Goal: Task Accomplishment & Management: Manage account settings

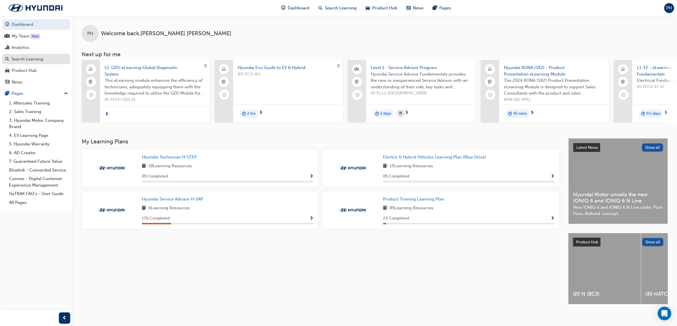
click at [27, 63] on link "Search Learning" at bounding box center [36, 59] width 68 height 11
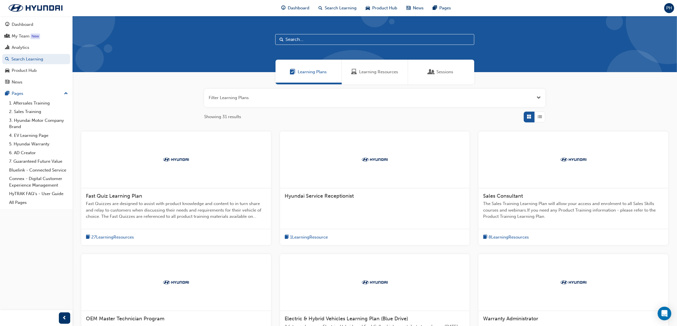
click at [301, 42] on input "text" at bounding box center [374, 39] width 199 height 11
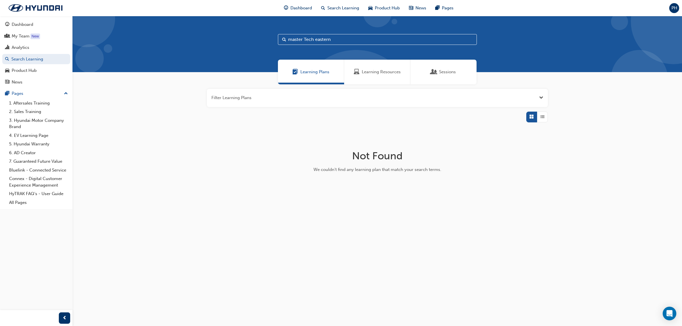
type input "master Tech eastern"
click at [443, 72] on span "Sessions" at bounding box center [447, 72] width 17 height 7
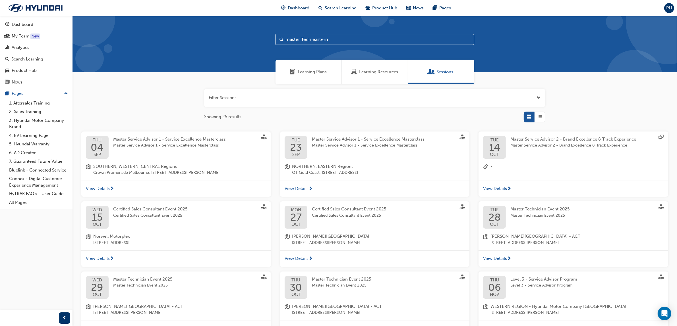
scroll to position [36, 0]
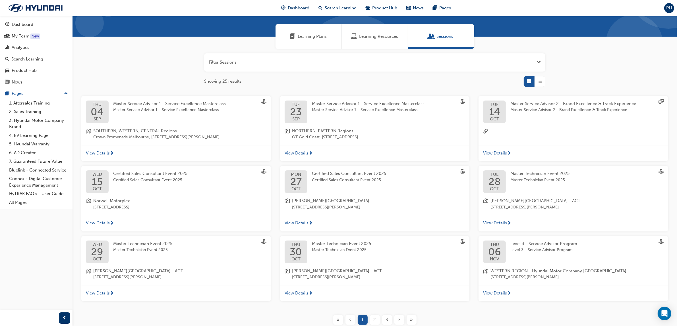
click at [519, 186] on div "Master Technician Event 2025 Master Technician Event 2025" at bounding box center [544, 181] width 68 height 23
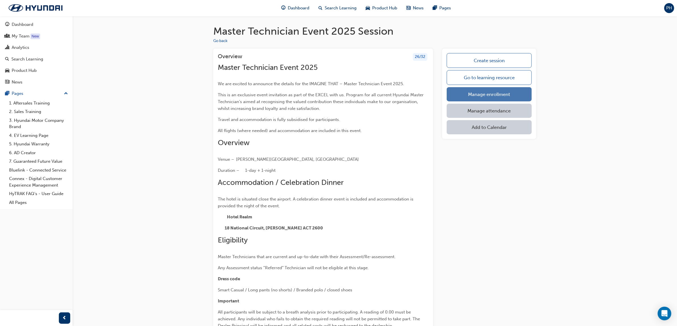
click at [486, 93] on link "Manage enrollment" at bounding box center [488, 94] width 85 height 14
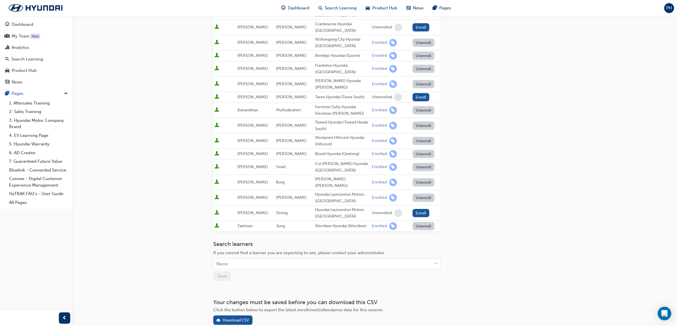
scroll to position [340, 0]
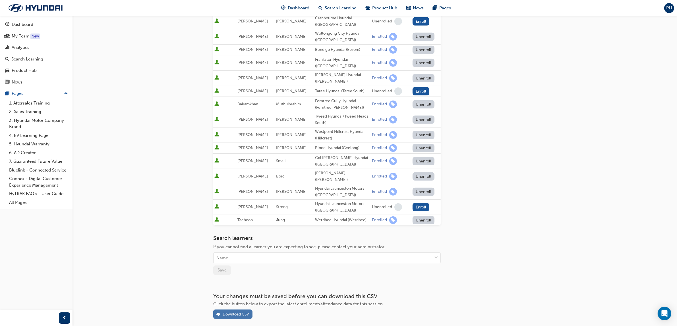
click at [232, 312] on div "Download CSV" at bounding box center [235, 314] width 26 height 5
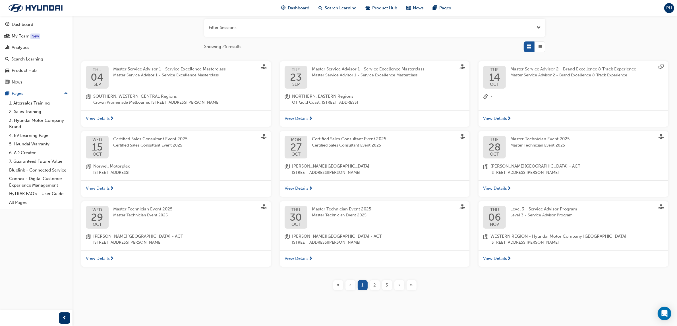
scroll to position [71, 0]
click at [124, 212] on span "Master Technician Event 2025" at bounding box center [142, 214] width 59 height 7
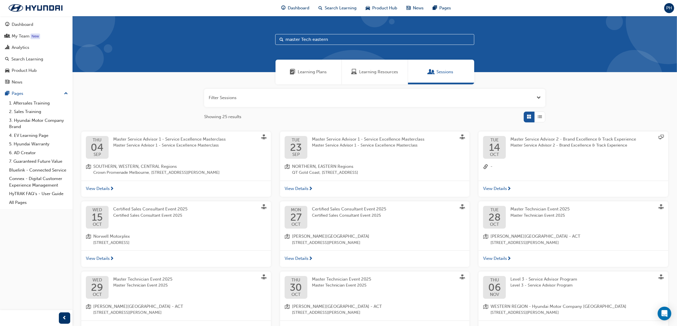
click at [519, 212] on div "Master Technician Event 2025 Master Technician Event 2025" at bounding box center [539, 212] width 59 height 13
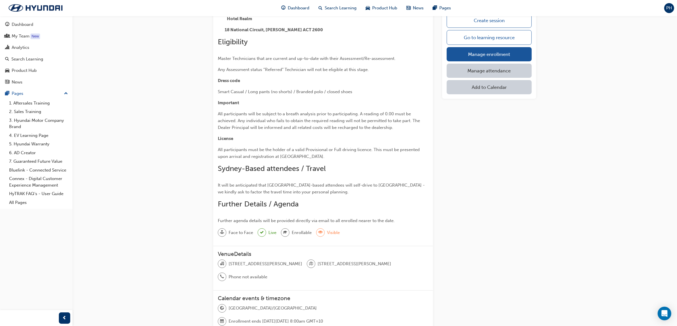
scroll to position [21, 0]
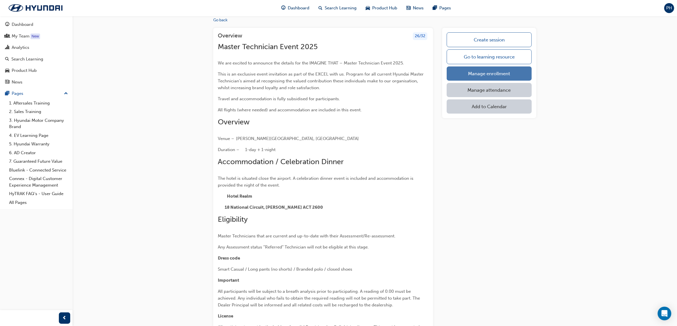
click at [474, 71] on link "Manage enrollment" at bounding box center [488, 73] width 85 height 14
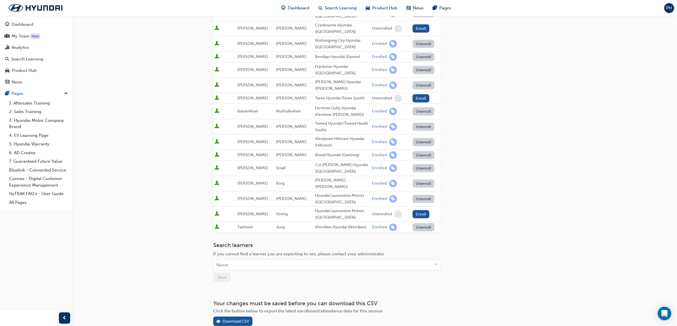
scroll to position [340, 0]
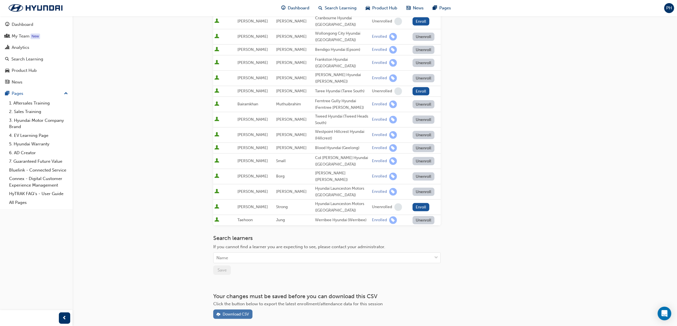
click at [238, 312] on div "Download CSV" at bounding box center [235, 314] width 26 height 5
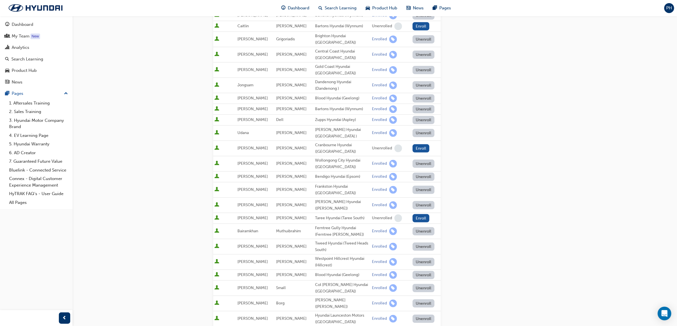
scroll to position [0, 0]
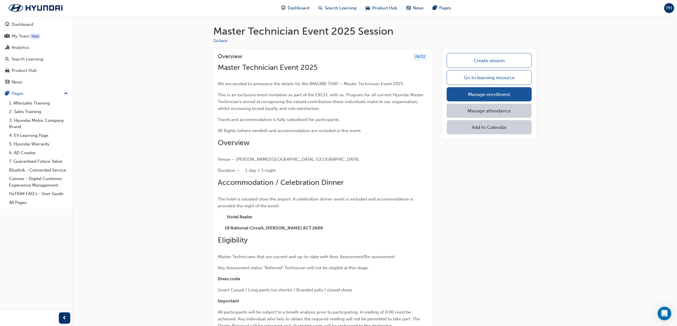
scroll to position [21, 0]
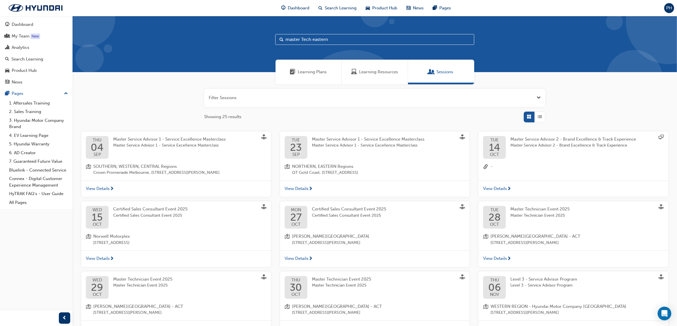
click at [128, 280] on span "Master Technician Event 2025" at bounding box center [142, 279] width 59 height 5
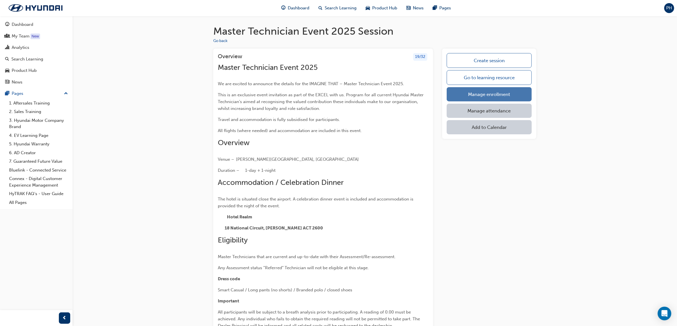
click at [484, 97] on link "Manage enrollment" at bounding box center [488, 94] width 85 height 14
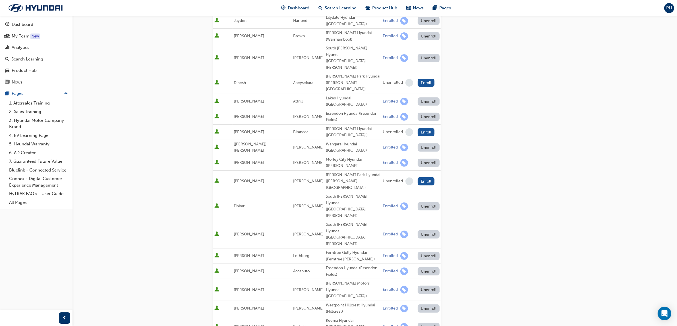
scroll to position [289, 0]
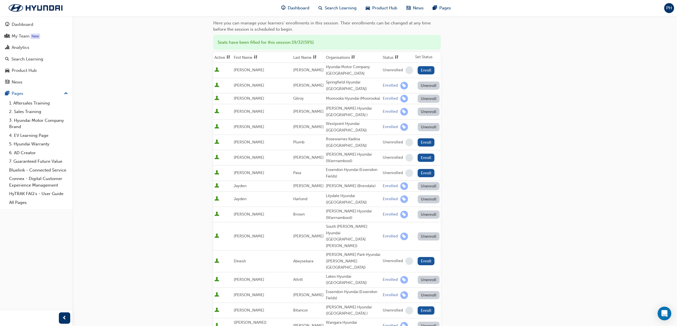
scroll to position [0, 0]
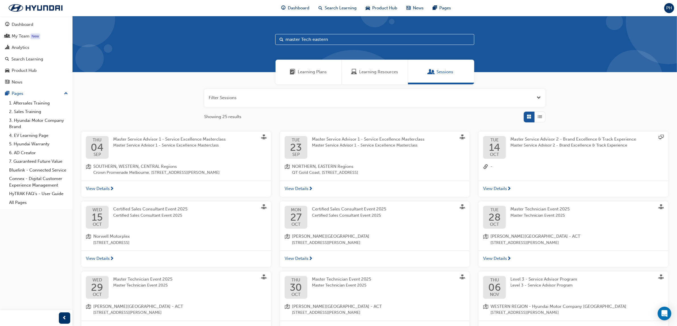
click at [318, 283] on span "Master Technician Event 2025" at bounding box center [341, 285] width 59 height 7
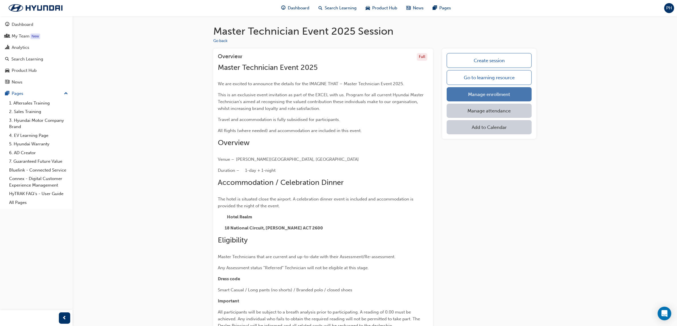
click at [481, 94] on link "Manage enrollment" at bounding box center [488, 94] width 85 height 14
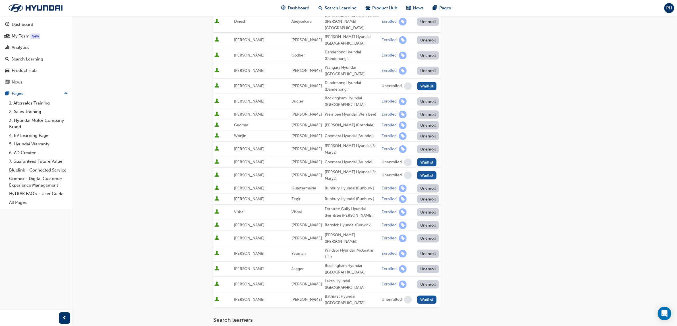
scroll to position [407, 0]
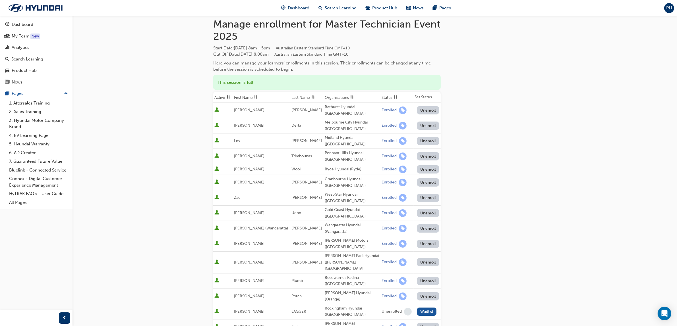
scroll to position [0, 0]
